Goal: Task Accomplishment & Management: Use online tool/utility

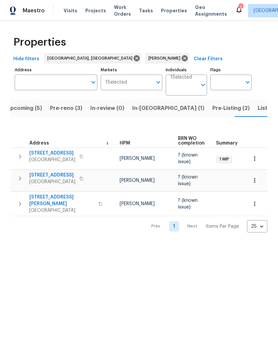
scroll to position [0, 9]
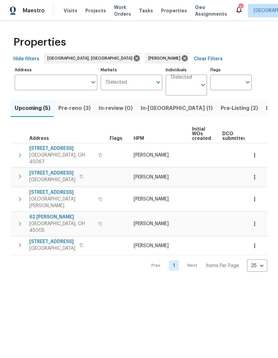
click at [76, 109] on span "Pre-reno (3)" at bounding box center [74, 108] width 32 height 9
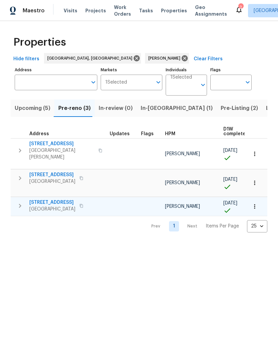
click at [50, 199] on span "5326 Elmwood Ln" at bounding box center [52, 202] width 46 height 7
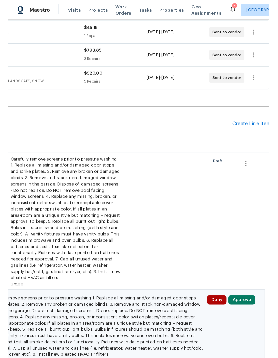
scroll to position [127, 97]
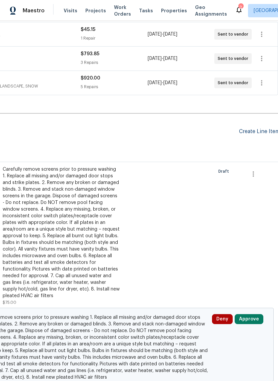
click at [247, 134] on div "Create Line Item" at bounding box center [259, 132] width 41 height 6
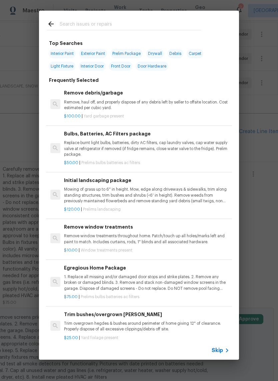
click at [157, 18] on div at bounding box center [124, 24] width 170 height 26
click at [134, 20] on input "text" at bounding box center [130, 25] width 141 height 10
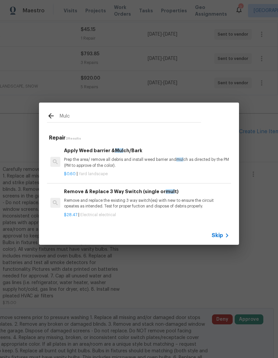
type input "Mulch"
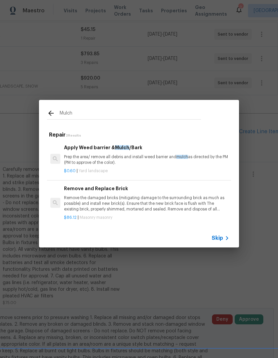
click at [122, 155] on p "Prep the area/ remove all debris and install weed barrier and mulch as directed…" at bounding box center [146, 159] width 165 height 11
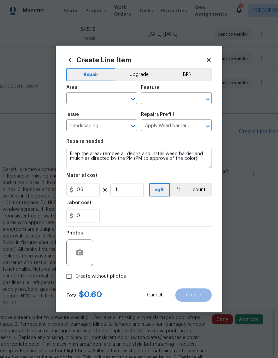
click at [113, 88] on div "Area" at bounding box center [101, 89] width 71 height 9
click at [98, 98] on input "text" at bounding box center [92, 99] width 52 height 10
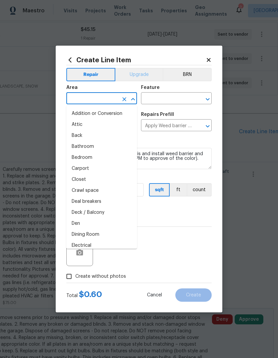
click at [133, 72] on button "Upgrade" at bounding box center [139, 74] width 48 height 13
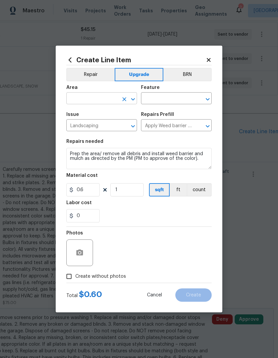
click at [104, 97] on input "text" at bounding box center [92, 99] width 52 height 10
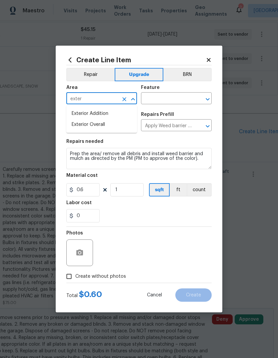
click at [101, 125] on li "Exterior Overall" at bounding box center [101, 124] width 71 height 11
type input "Exterior Overall"
click at [167, 99] on input "text" at bounding box center [167, 99] width 52 height 10
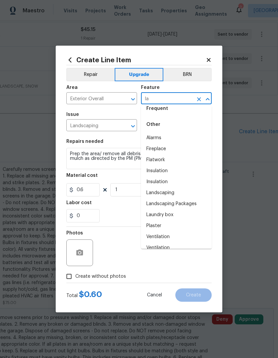
scroll to position [21, 0]
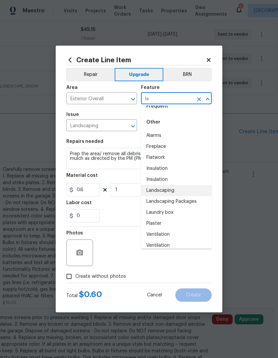
click at [179, 189] on li "Landscaping" at bounding box center [176, 190] width 71 height 11
type input "Landscaping"
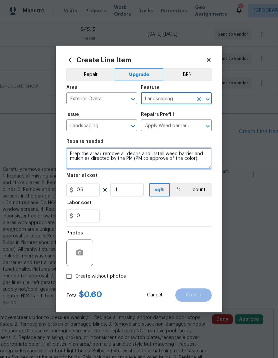
click at [69, 149] on textarea "Prep the area/ remove all debris and install weed barrier and mulch as directed…" at bounding box center [138, 158] width 145 height 21
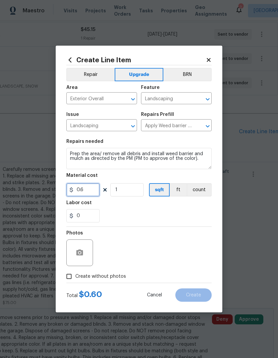
click at [84, 185] on input "0.6" at bounding box center [82, 189] width 33 height 13
click at [98, 187] on input "0.6" at bounding box center [82, 189] width 33 height 13
click at [91, 186] on input "0.6" at bounding box center [82, 189] width 33 height 13
click at [90, 189] on input "0.6" at bounding box center [82, 189] width 33 height 13
type input "100"
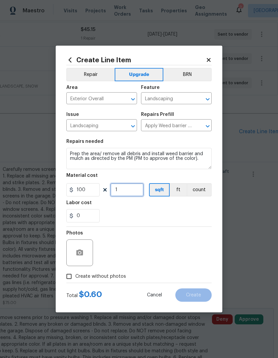
click at [138, 195] on input "1" at bounding box center [126, 189] width 33 height 13
type input "4"
click at [171, 213] on div "0" at bounding box center [138, 215] width 145 height 13
click at [74, 276] on input "Create without photos" at bounding box center [69, 276] width 13 height 13
checkbox input "true"
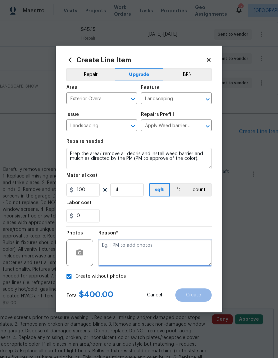
click at [161, 245] on textarea at bounding box center [154, 253] width 113 height 27
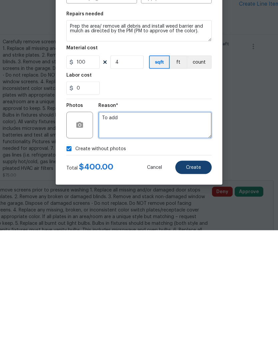
type textarea "To add"
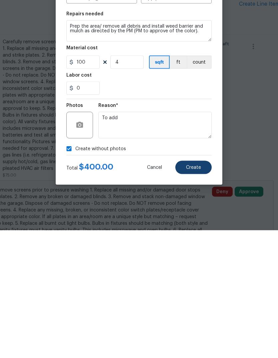
click at [203, 289] on button "Create" at bounding box center [193, 295] width 36 height 13
